Goal: Browse casually: Explore the website without a specific task or goal

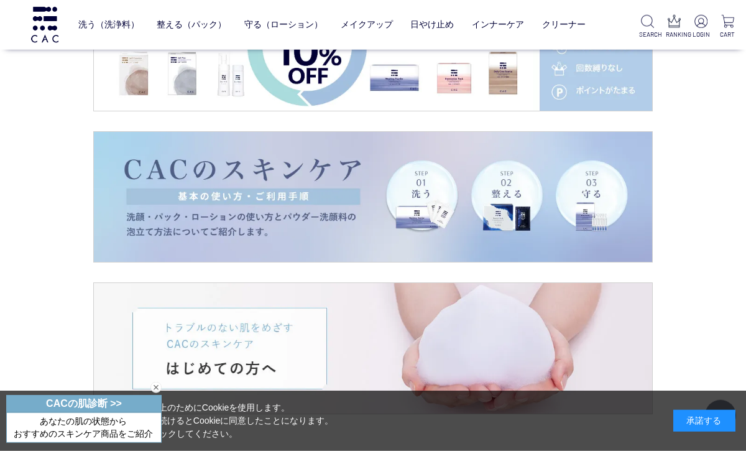
scroll to position [1649, 0]
click at [284, 221] on img at bounding box center [373, 197] width 558 height 131
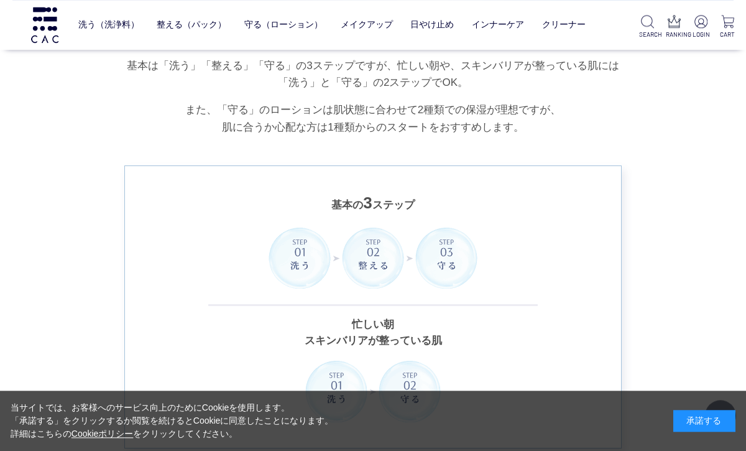
scroll to position [242, 0]
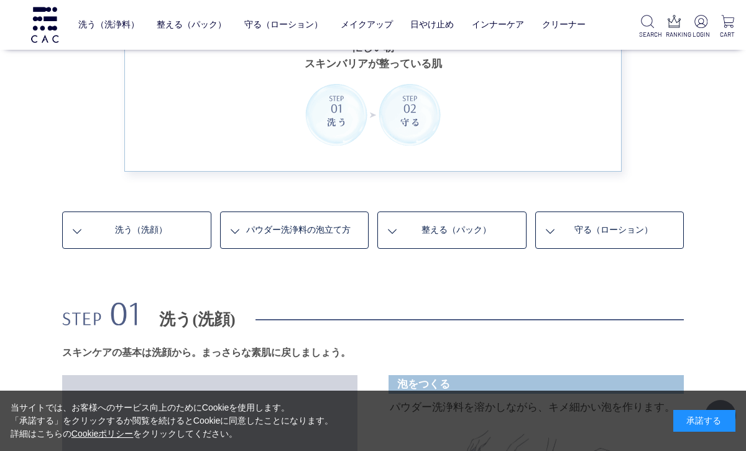
click at [155, 230] on link "洗う （洗顔）" at bounding box center [136, 229] width 149 height 37
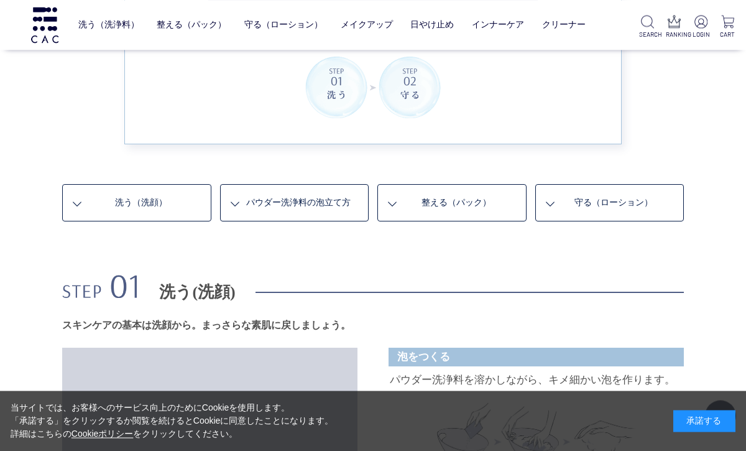
scroll to position [532, 0]
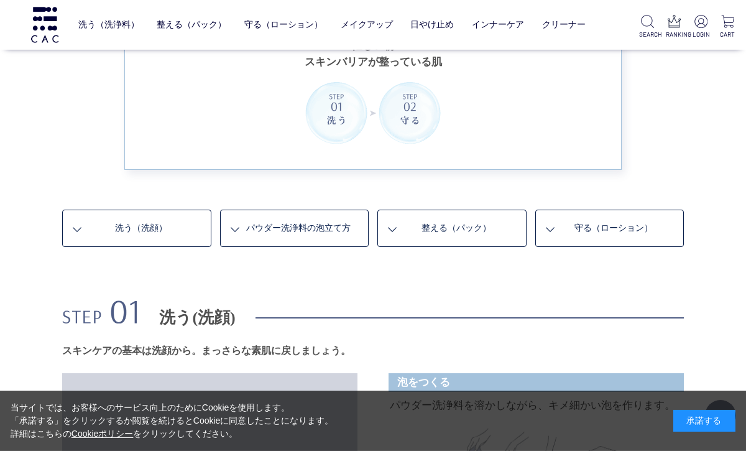
click at [446, 231] on link "整える （パック）" at bounding box center [451, 227] width 149 height 37
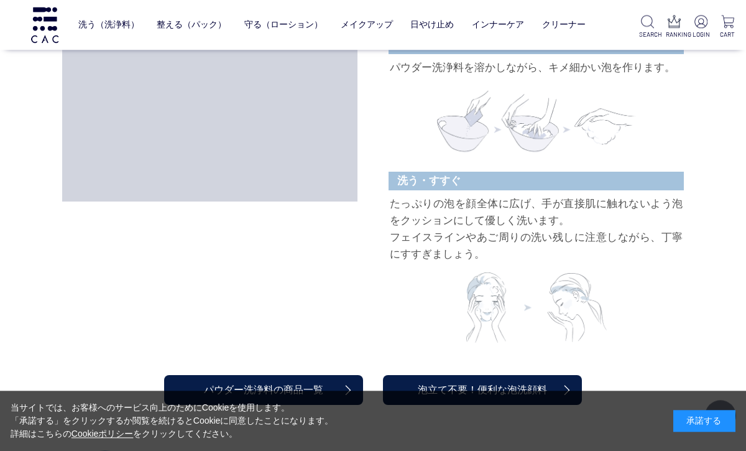
scroll to position [870, 0]
click at [438, 29] on link "日やけ止め" at bounding box center [432, 24] width 44 height 29
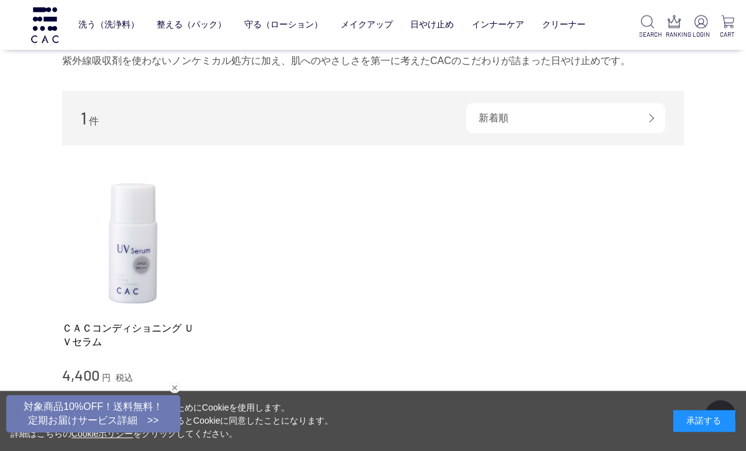
scroll to position [83, 0]
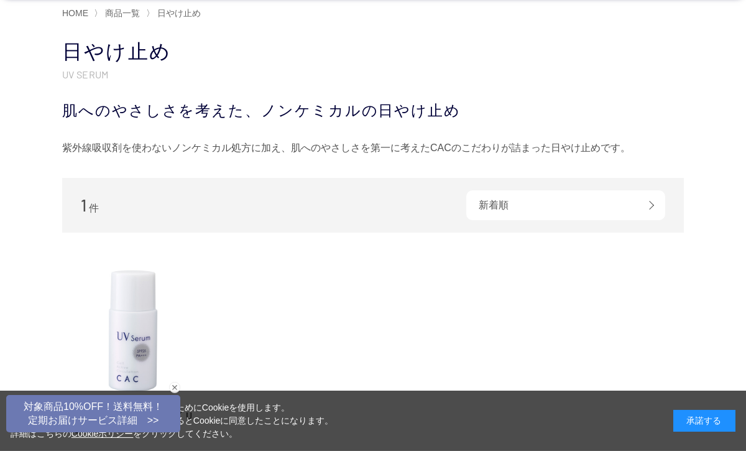
click at [147, 319] on img at bounding box center [133, 328] width 142 height 142
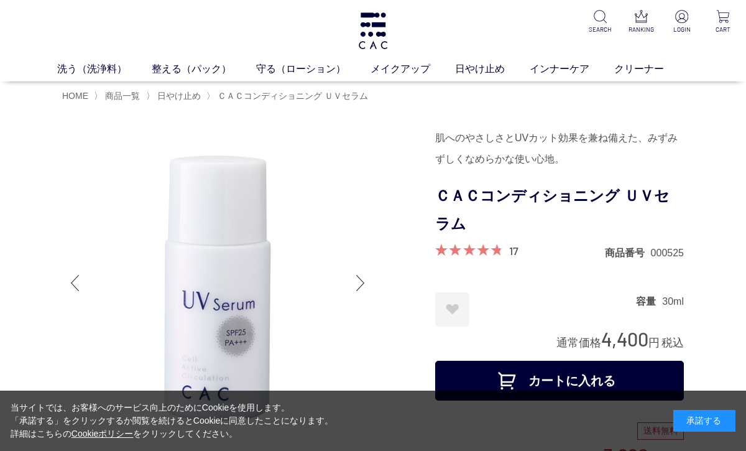
click at [418, 71] on link "メイクアップ" at bounding box center [412, 69] width 85 height 15
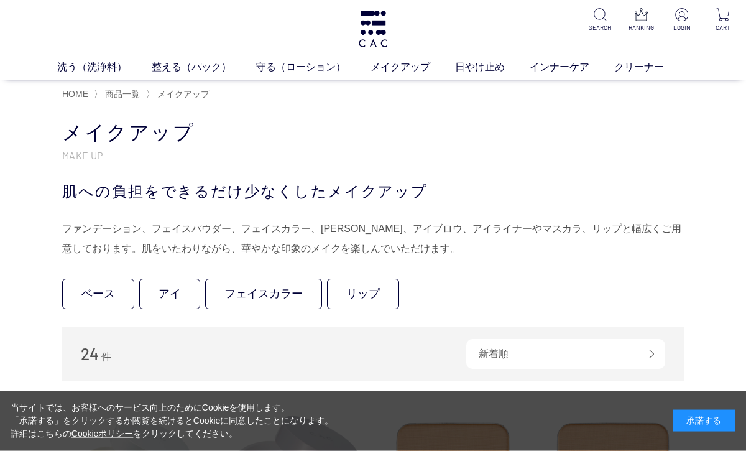
scroll to position [2, 0]
click at [272, 295] on link "フェイスカラー" at bounding box center [263, 293] width 117 height 30
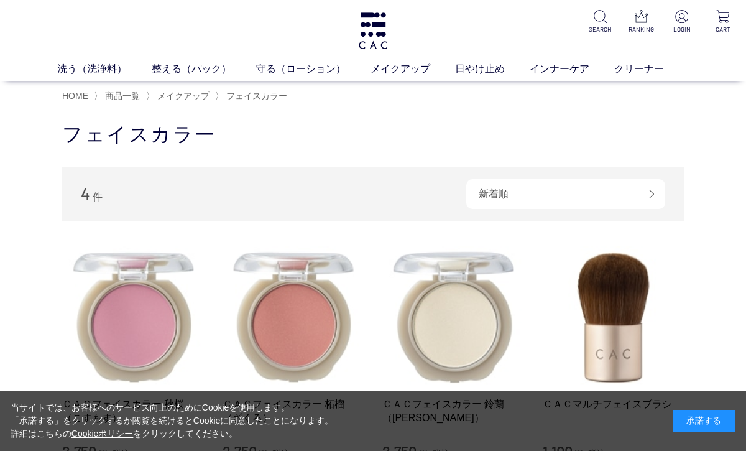
click at [563, 75] on link "インナーケア" at bounding box center [572, 69] width 85 height 15
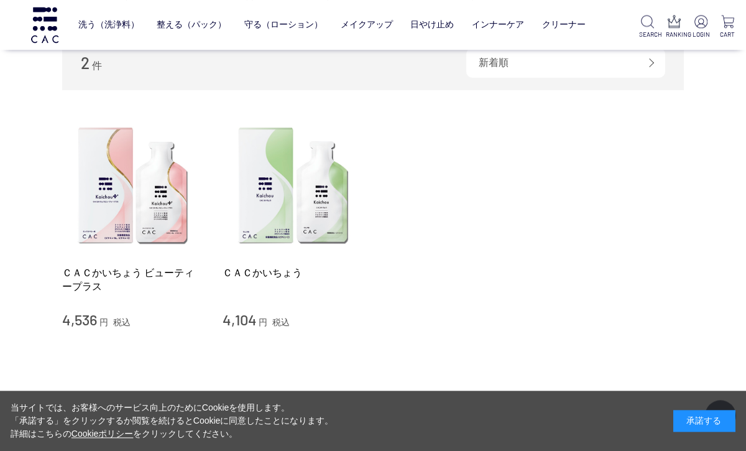
scroll to position [144, 0]
click at [149, 221] on img at bounding box center [133, 186] width 142 height 142
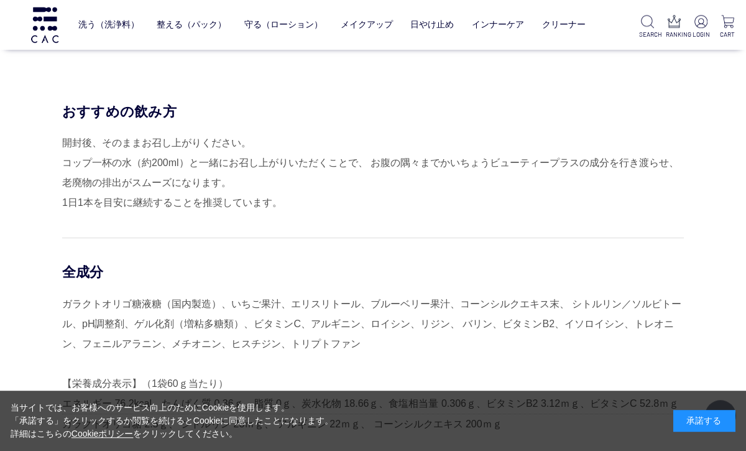
scroll to position [3643, 0]
click at [563, 28] on link "クリーナー" at bounding box center [564, 24] width 44 height 29
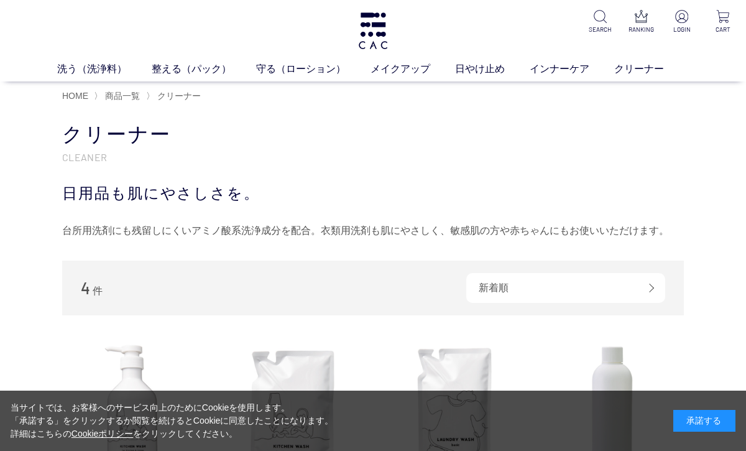
click at [287, 75] on link "守る（ローション）" at bounding box center [313, 69] width 114 height 15
